Goal: Communication & Community: Answer question/provide support

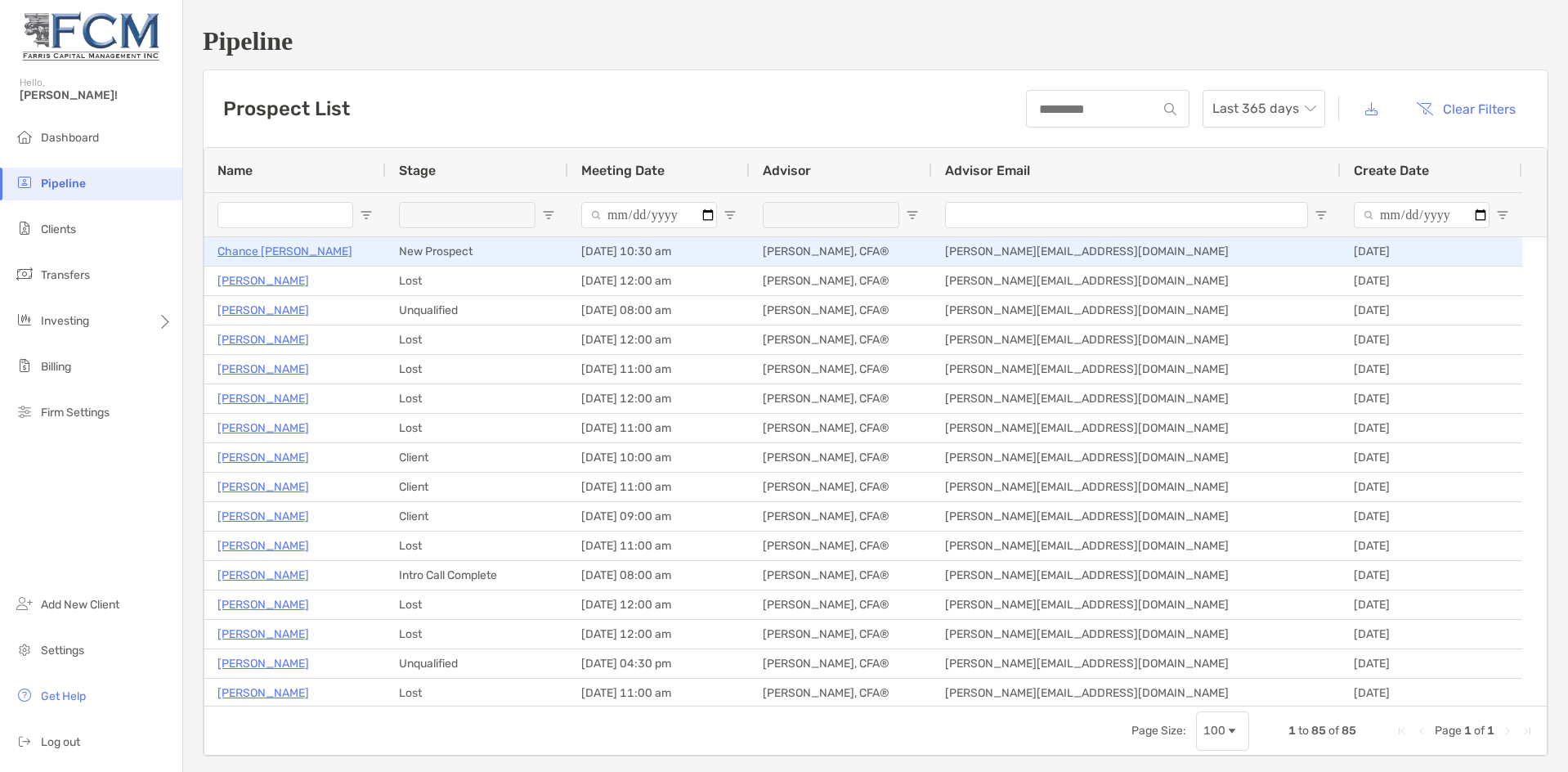
click at [281, 253] on p "Chance [PERSON_NAME]" at bounding box center [284, 251] width 135 height 20
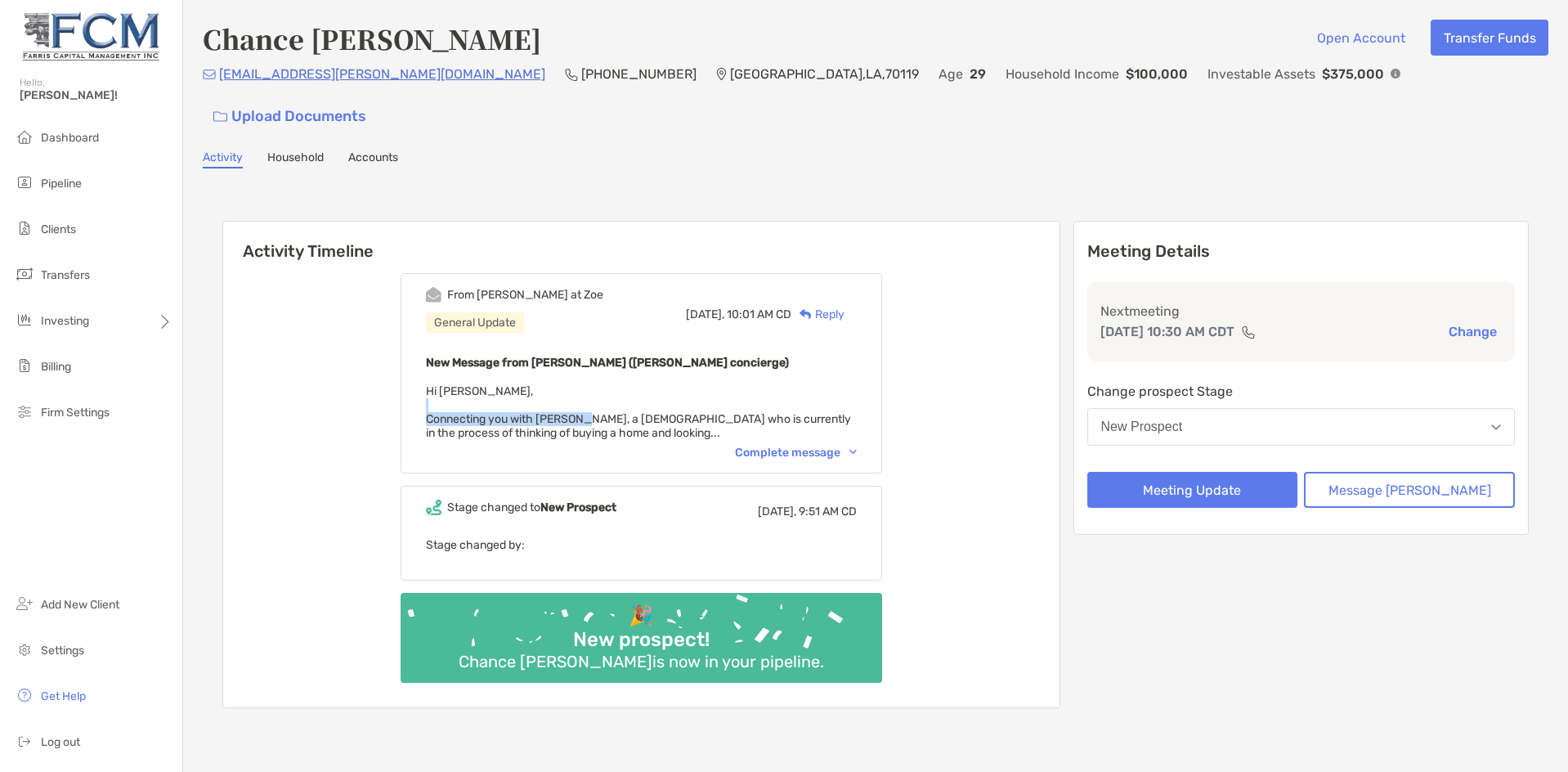
drag, startPoint x: 607, startPoint y: 385, endPoint x: 675, endPoint y: 366, distance: 70.6
click at [675, 366] on div "New Message from [PERSON_NAME] ([PERSON_NAME] concierge) Hi [PERSON_NAME], Conn…" at bounding box center [641, 396] width 430 height 87
click at [778, 445] on div "Complete message" at bounding box center [795, 452] width 121 height 14
